Goal: Task Accomplishment & Management: Manage account settings

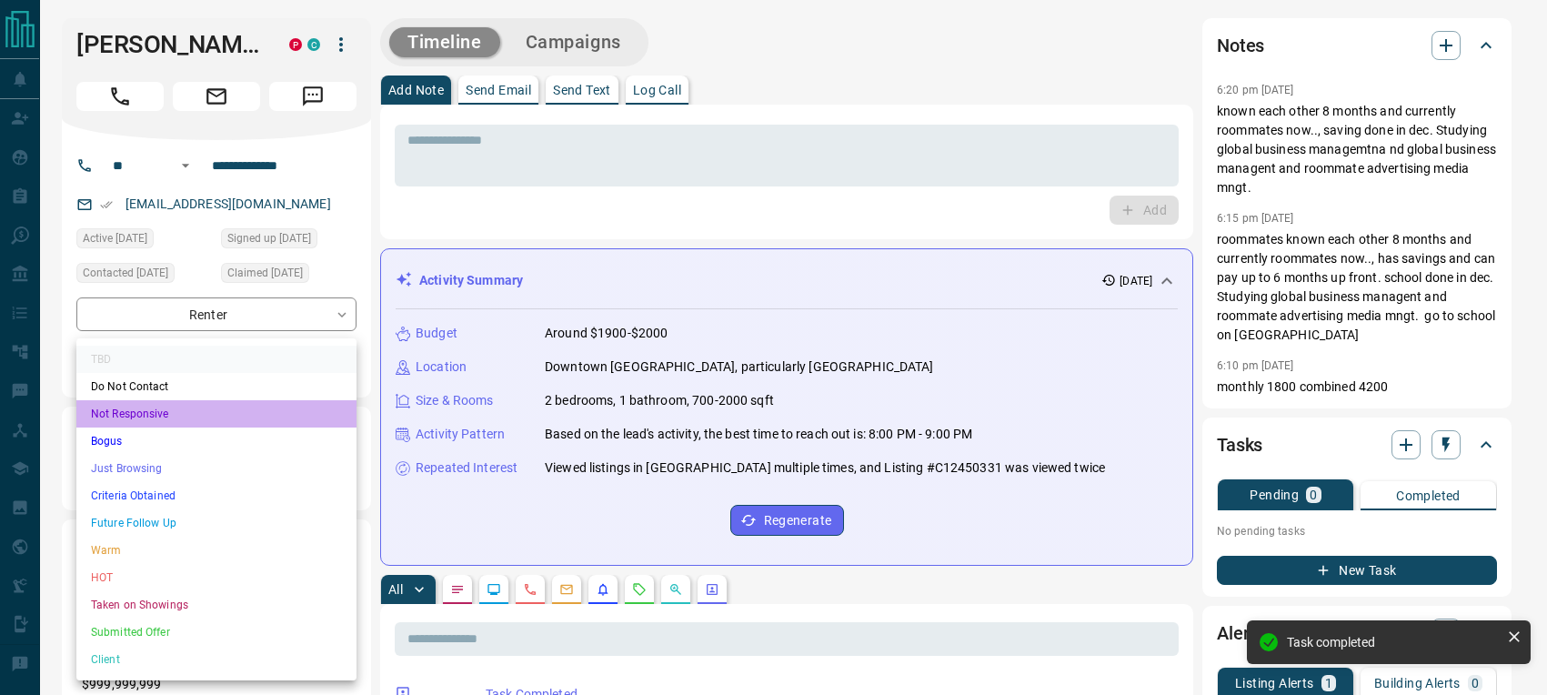
click at [163, 409] on li "Not Responsive" at bounding box center [216, 413] width 280 height 27
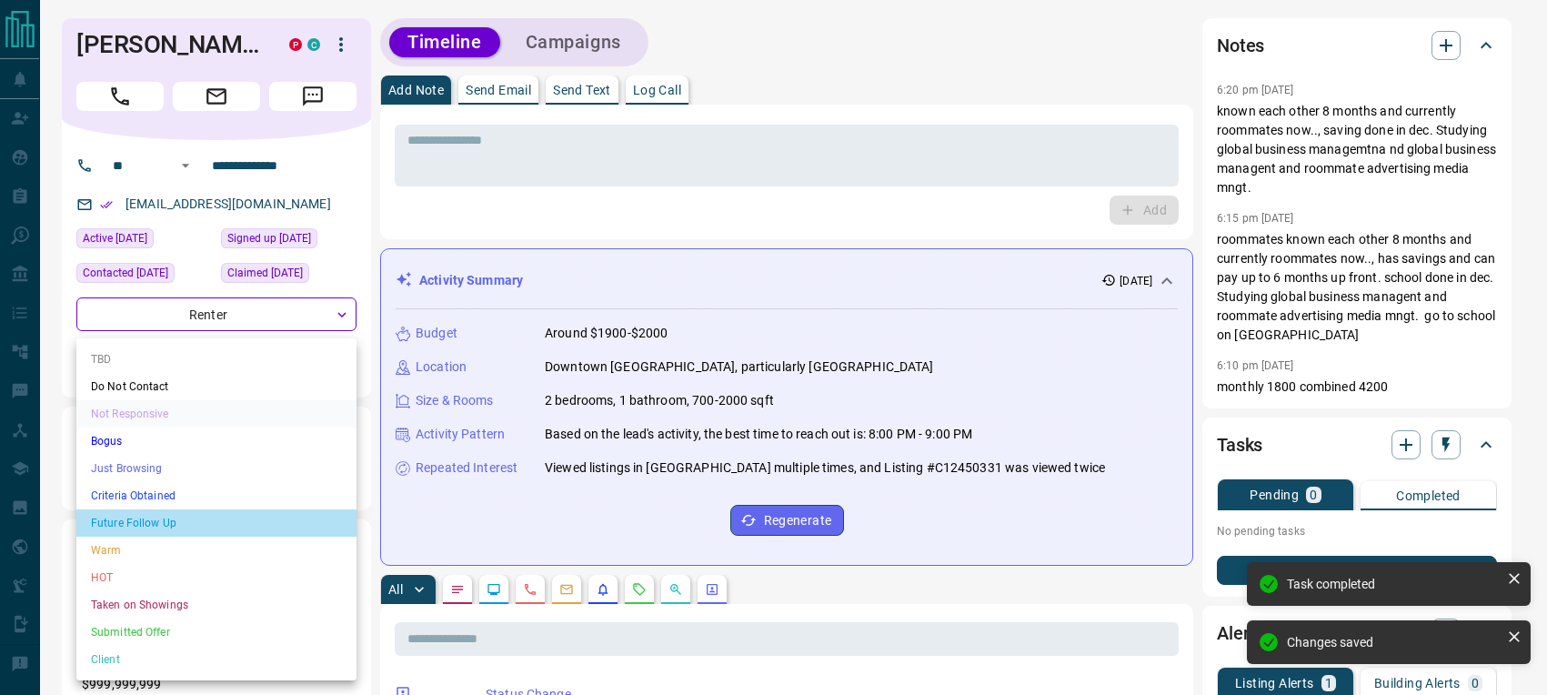
click at [147, 519] on li "Future Follow Up" at bounding box center [216, 522] width 280 height 27
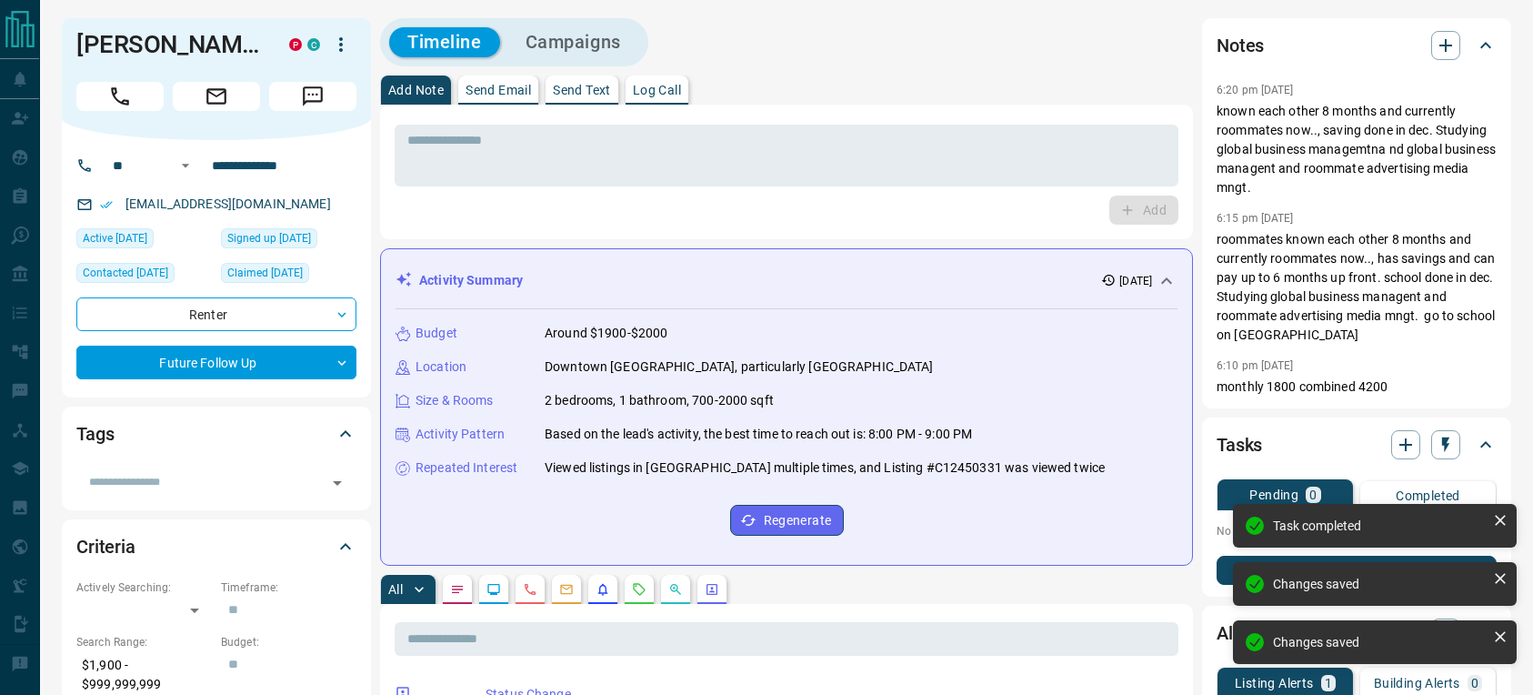
type input "*"
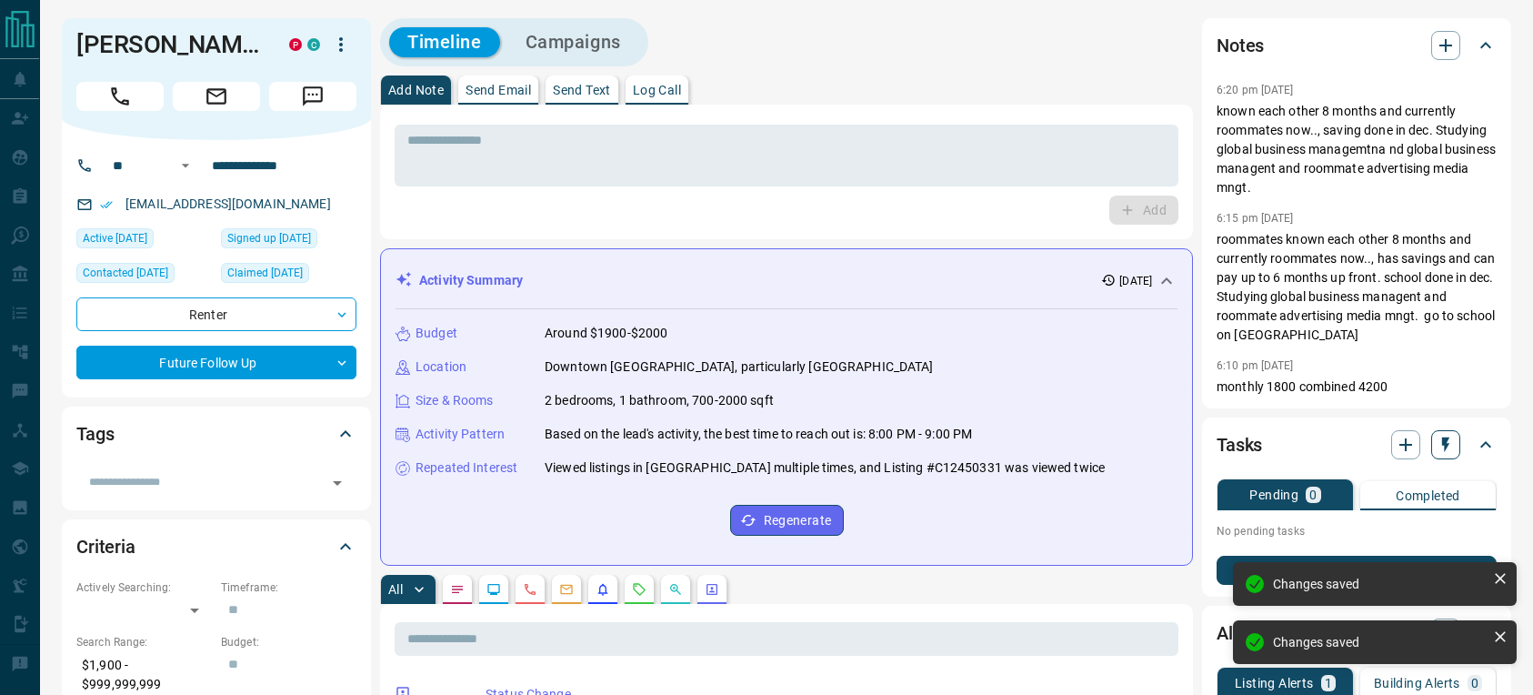
click at [1442, 444] on icon "button" at bounding box center [1445, 444] width 7 height 15
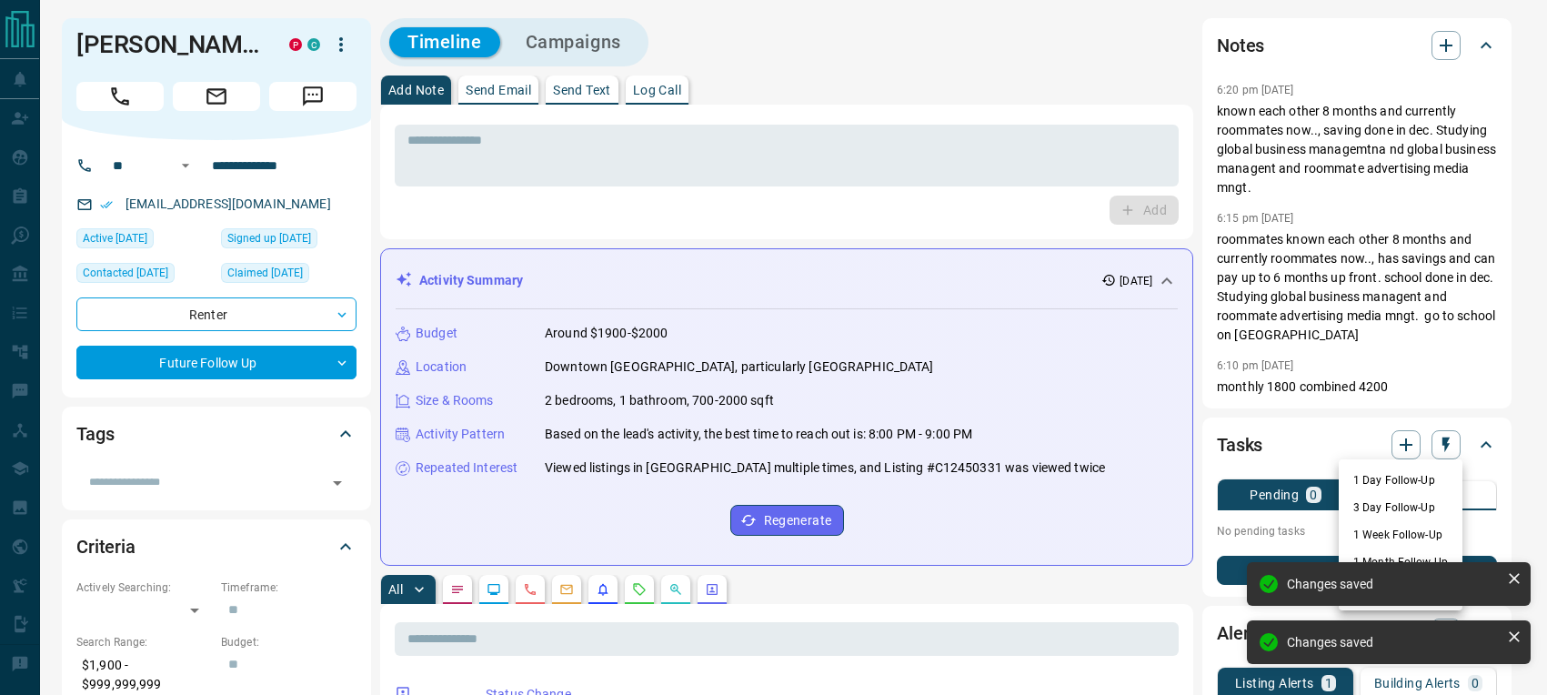
click at [1380, 508] on li "3 Day Follow-Up" at bounding box center [1401, 507] width 124 height 27
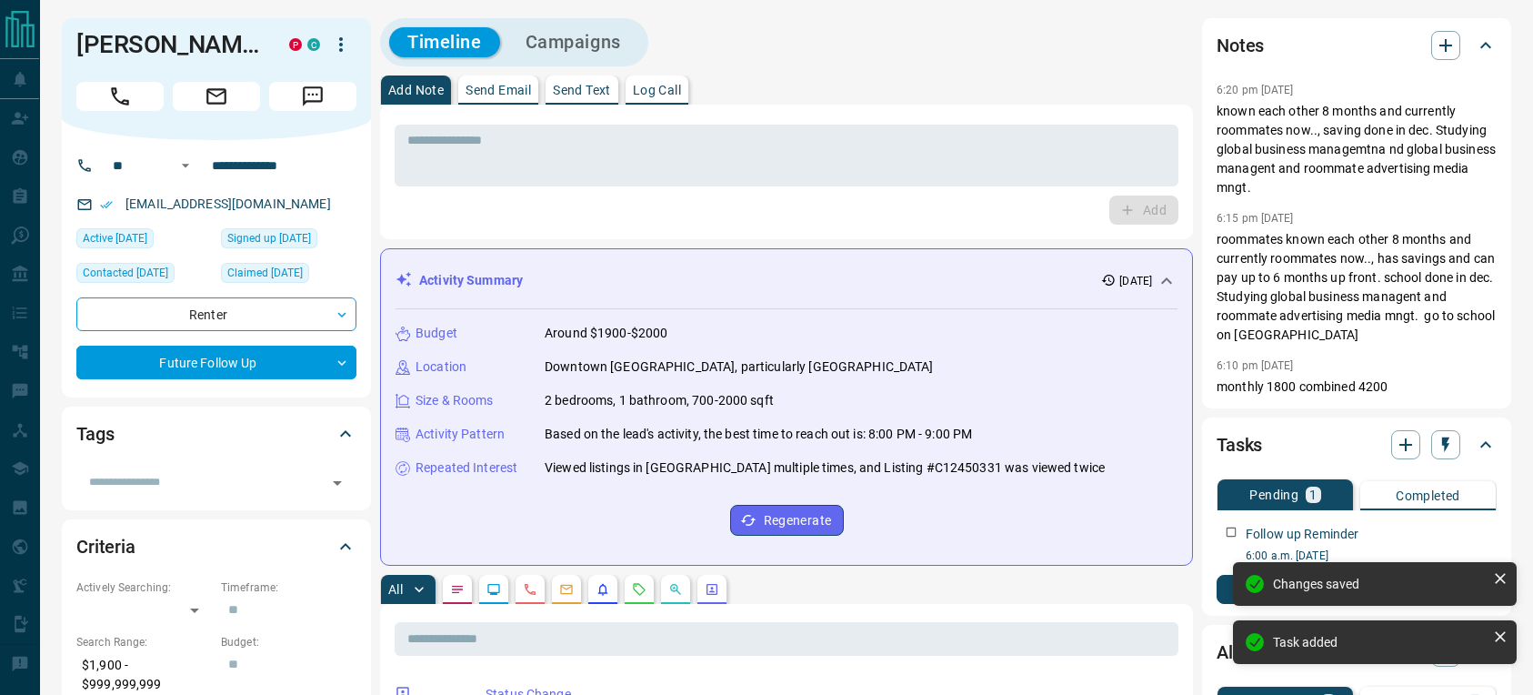
click at [649, 95] on p "Log Call" at bounding box center [657, 90] width 48 height 13
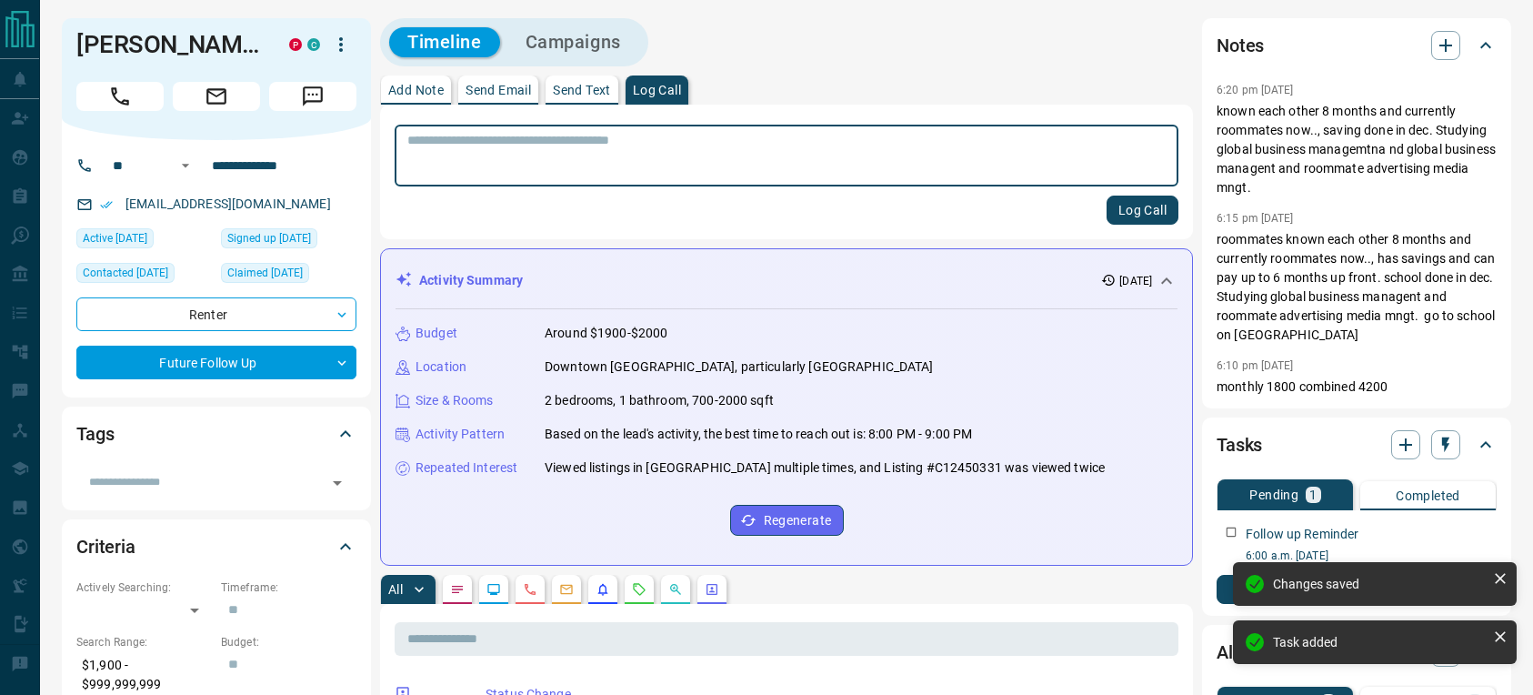
click at [584, 155] on textarea at bounding box center [786, 156] width 758 height 46
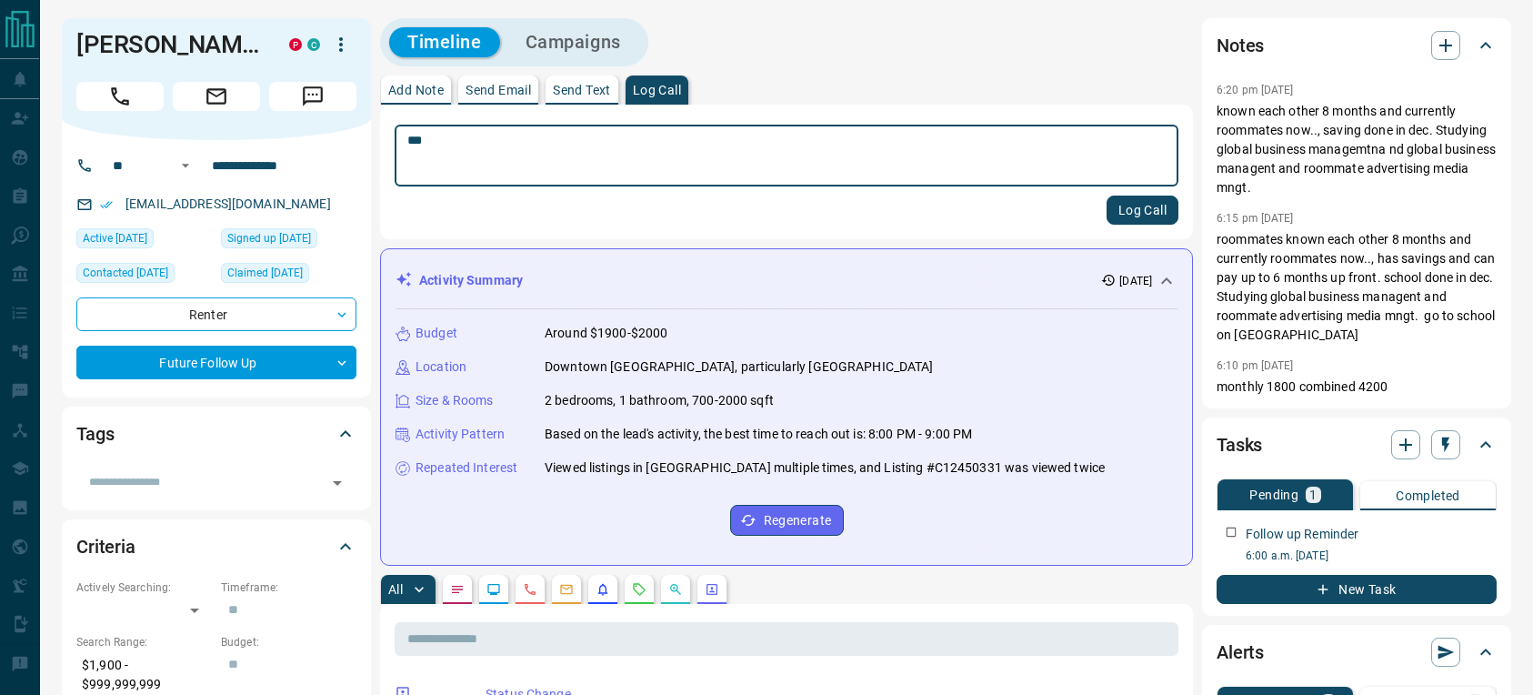
type textarea "***"
click at [1131, 211] on button "Log Call" at bounding box center [1143, 210] width 72 height 29
